Goal: Task Accomplishment & Management: Manage account settings

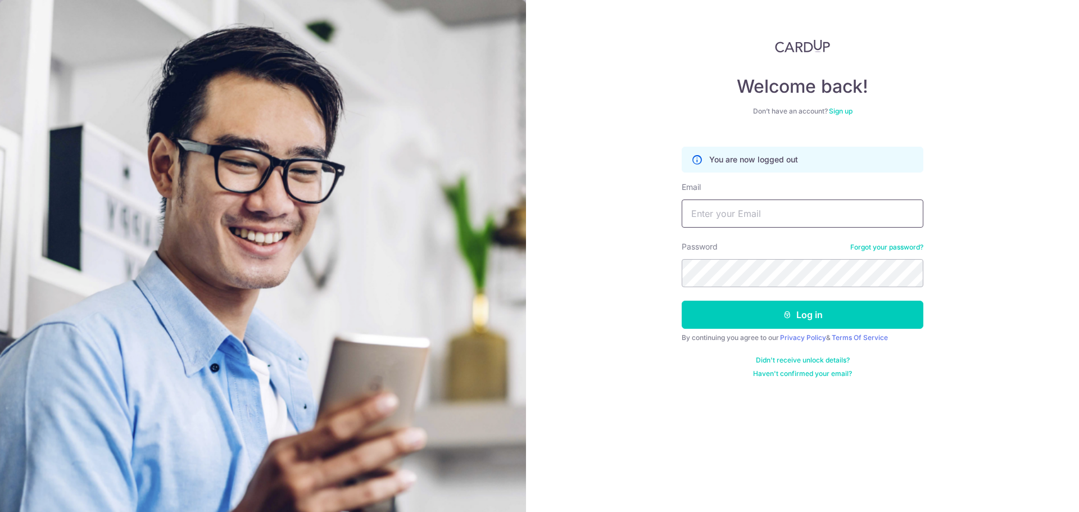
click at [720, 212] on input "Email" at bounding box center [803, 213] width 242 height 28
type input "[PERSON_NAME][EMAIL_ADDRESS][DOMAIN_NAME]"
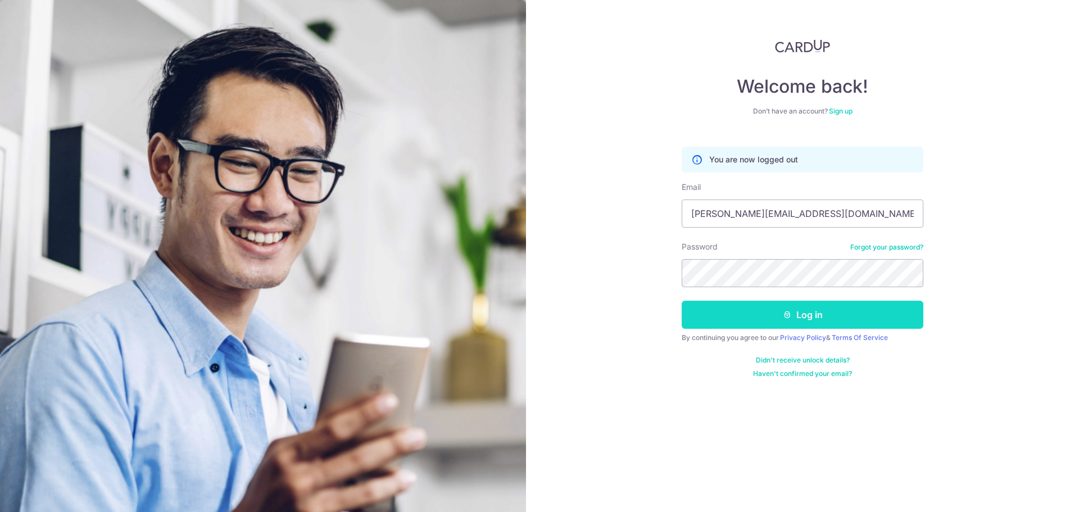
click at [747, 320] on button "Log in" at bounding box center [803, 315] width 242 height 28
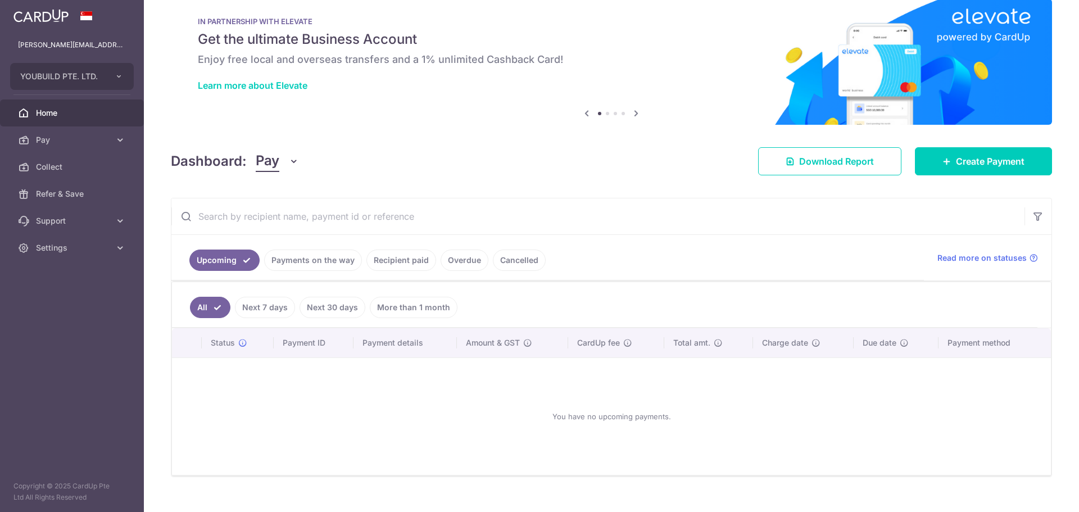
scroll to position [37, 0]
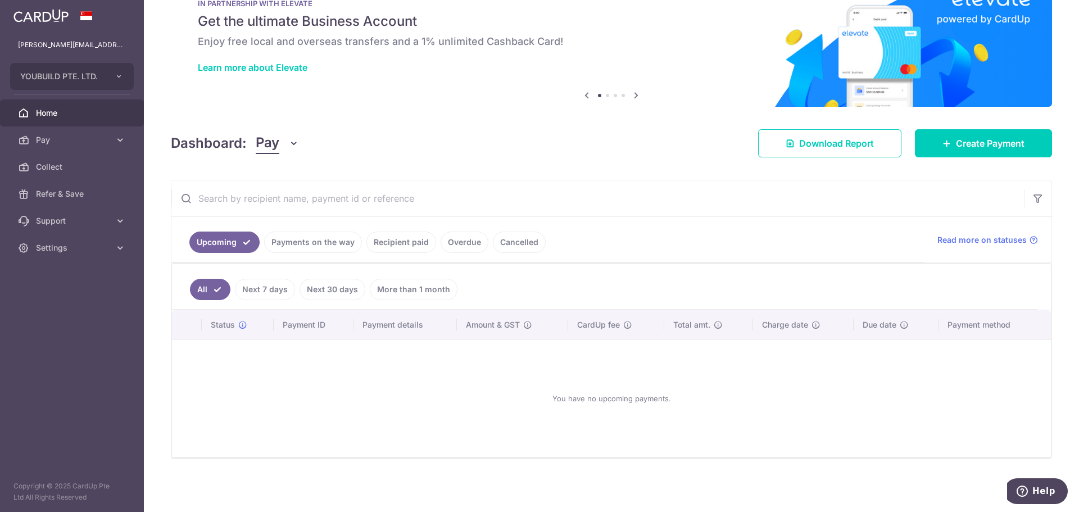
click at [455, 246] on link "Overdue" at bounding box center [465, 241] width 48 height 21
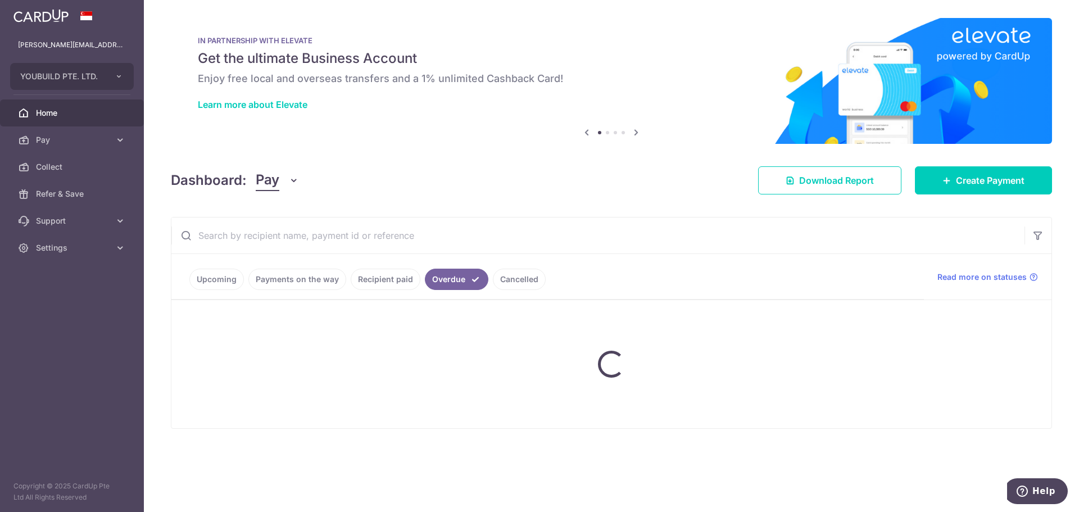
scroll to position [0, 0]
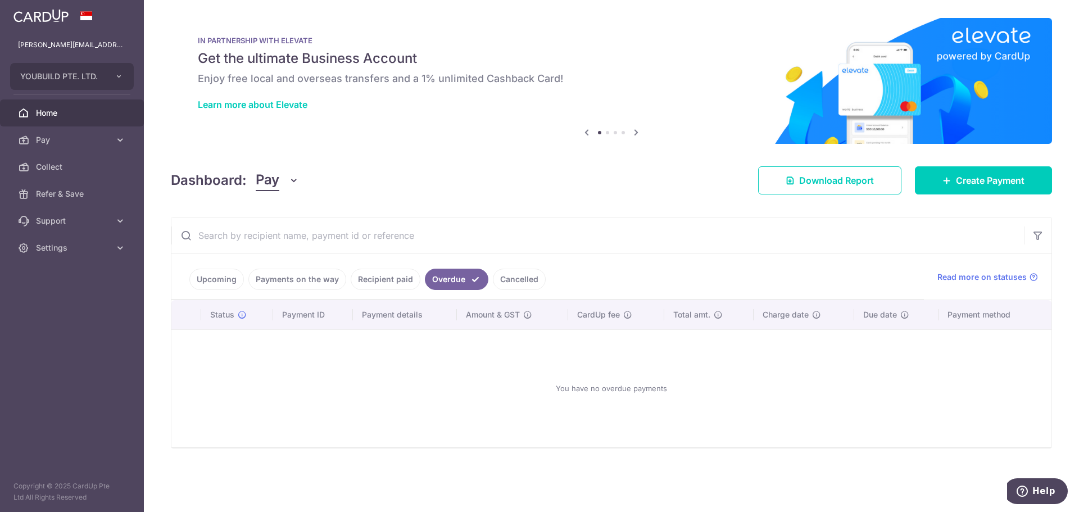
click at [389, 279] on link "Recipient paid" at bounding box center [386, 279] width 70 height 21
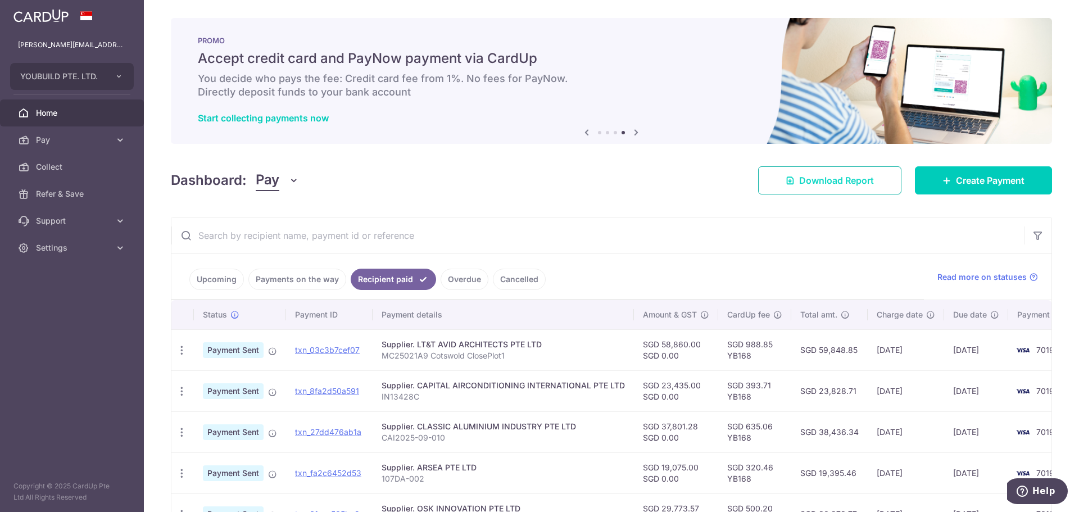
click at [857, 175] on span "Download Report" at bounding box center [836, 180] width 75 height 13
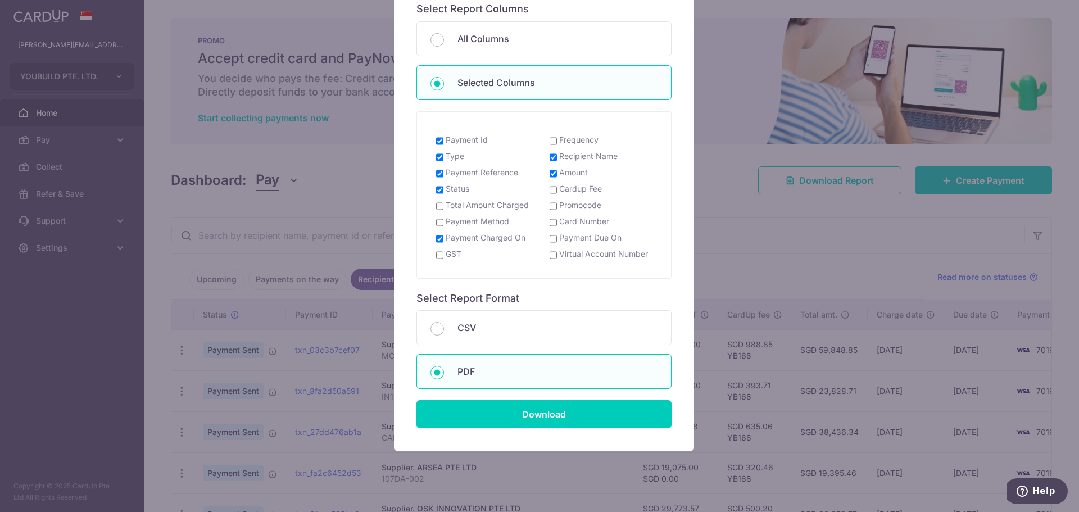
scroll to position [157, 0]
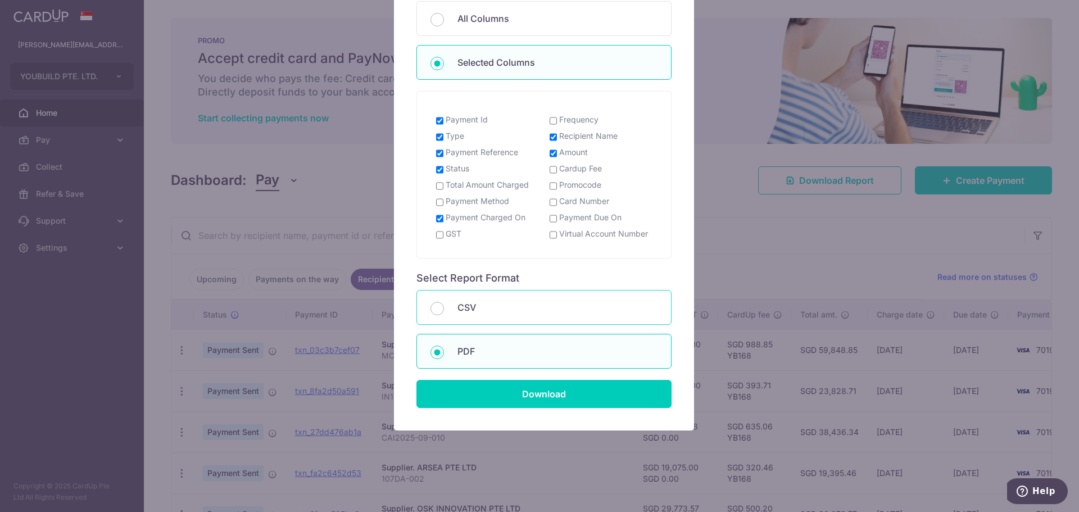
click at [457, 309] on p "CSV" at bounding box center [557, 307] width 200 height 13
click at [444, 309] on input "CSV" at bounding box center [436, 308] width 13 height 13
radio input "true"
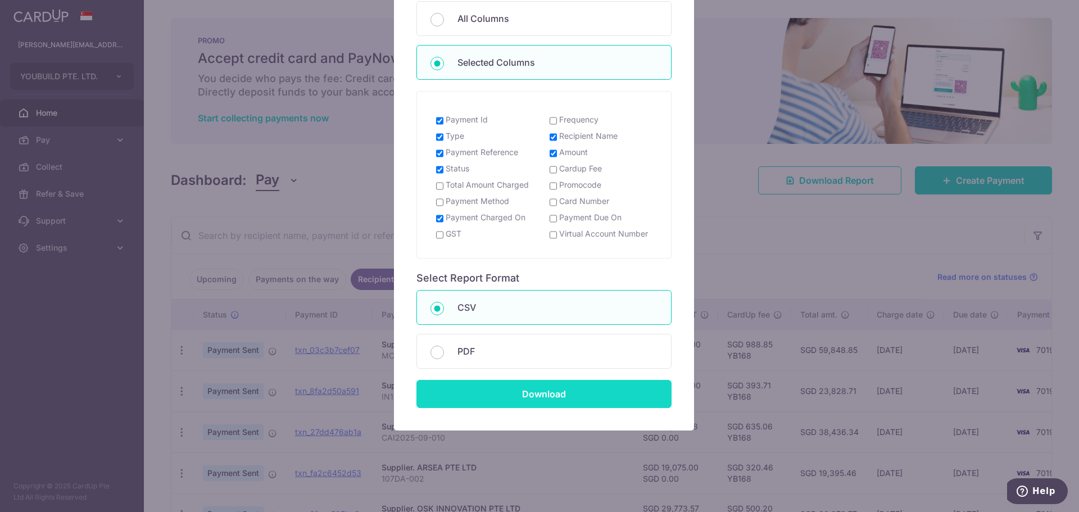
click at [517, 393] on input "Download" at bounding box center [543, 394] width 255 height 28
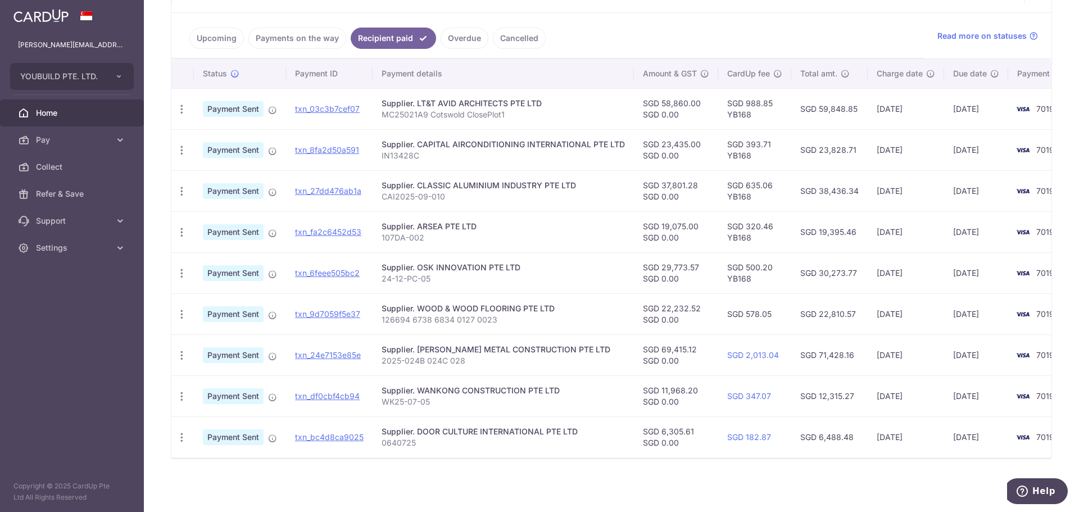
scroll to position [247, 0]
